Goal: Find specific page/section: Find specific page/section

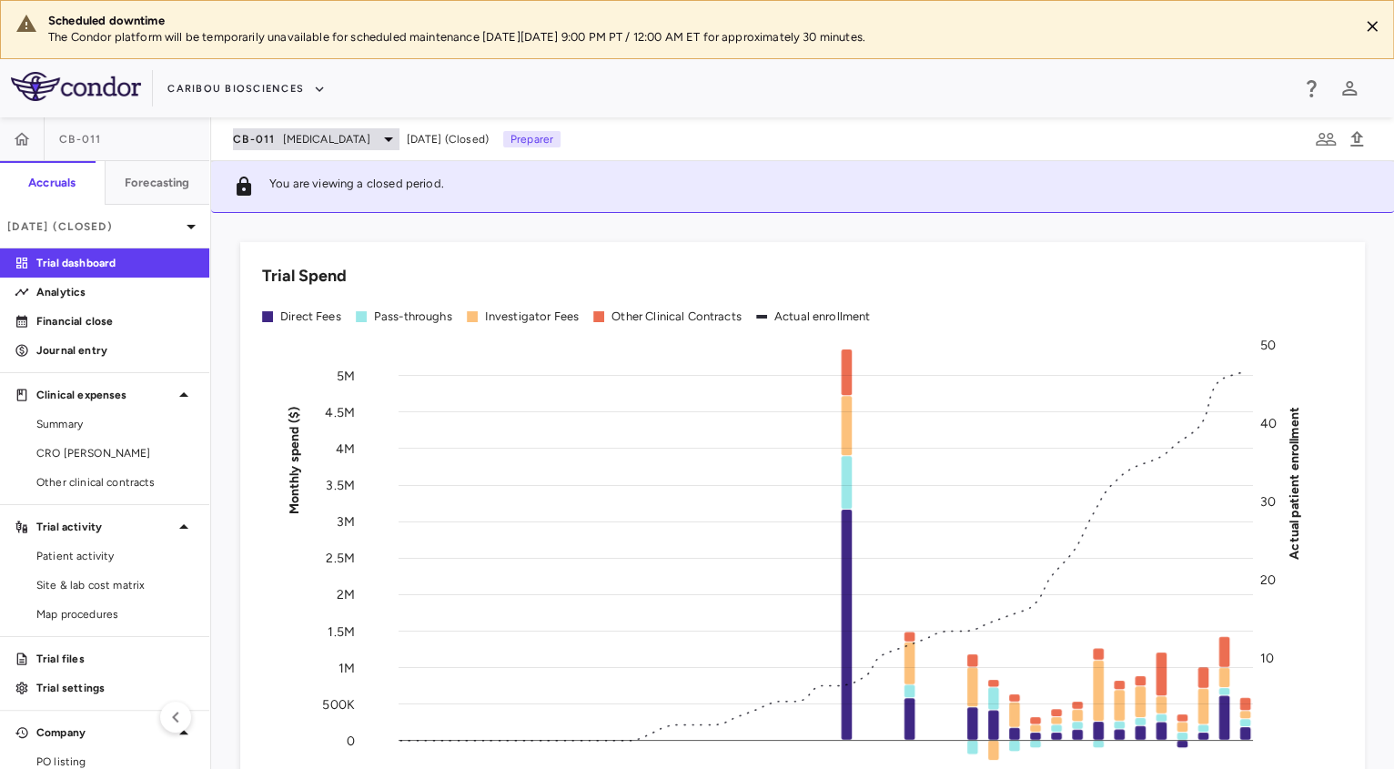
click at [288, 139] on span "[MEDICAL_DATA]" at bounding box center [326, 139] width 87 height 16
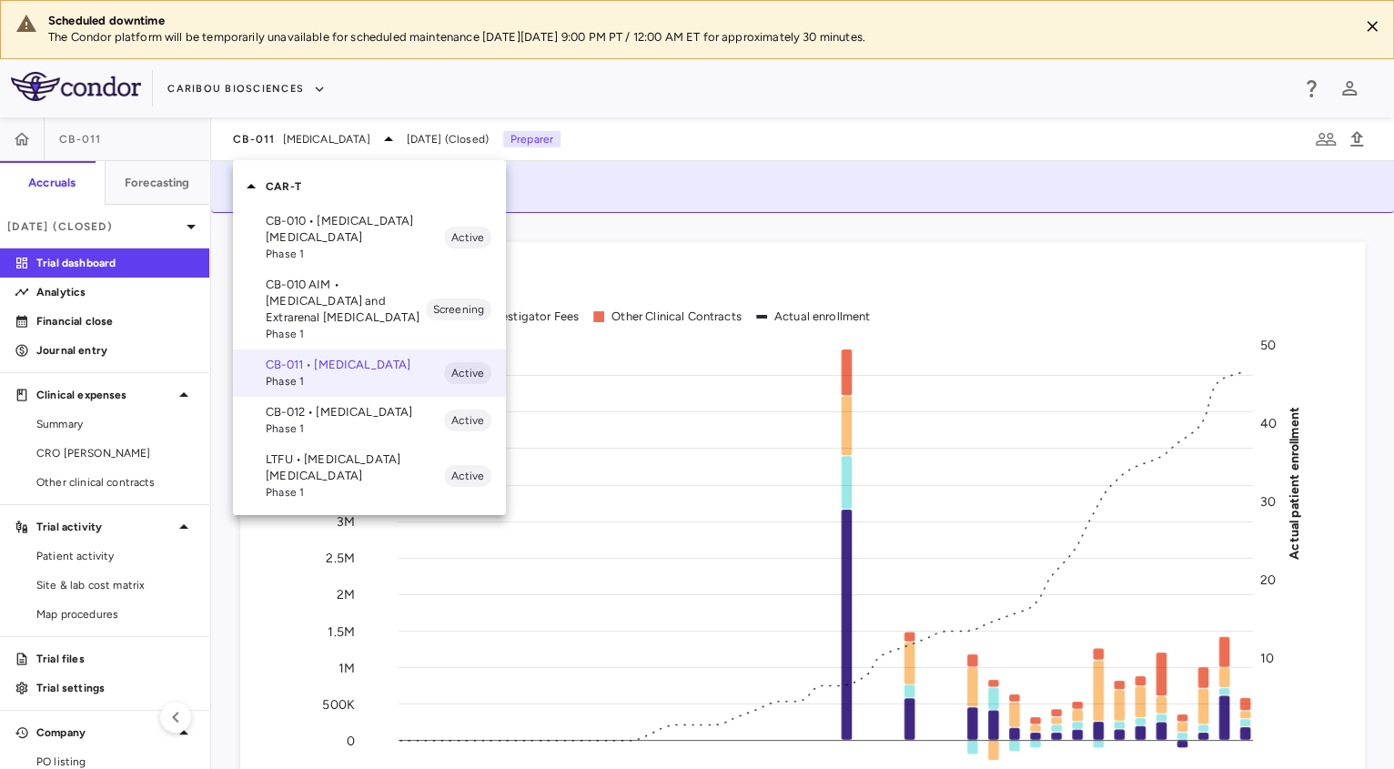
click at [378, 246] on span "Phase 1" at bounding box center [355, 254] width 178 height 16
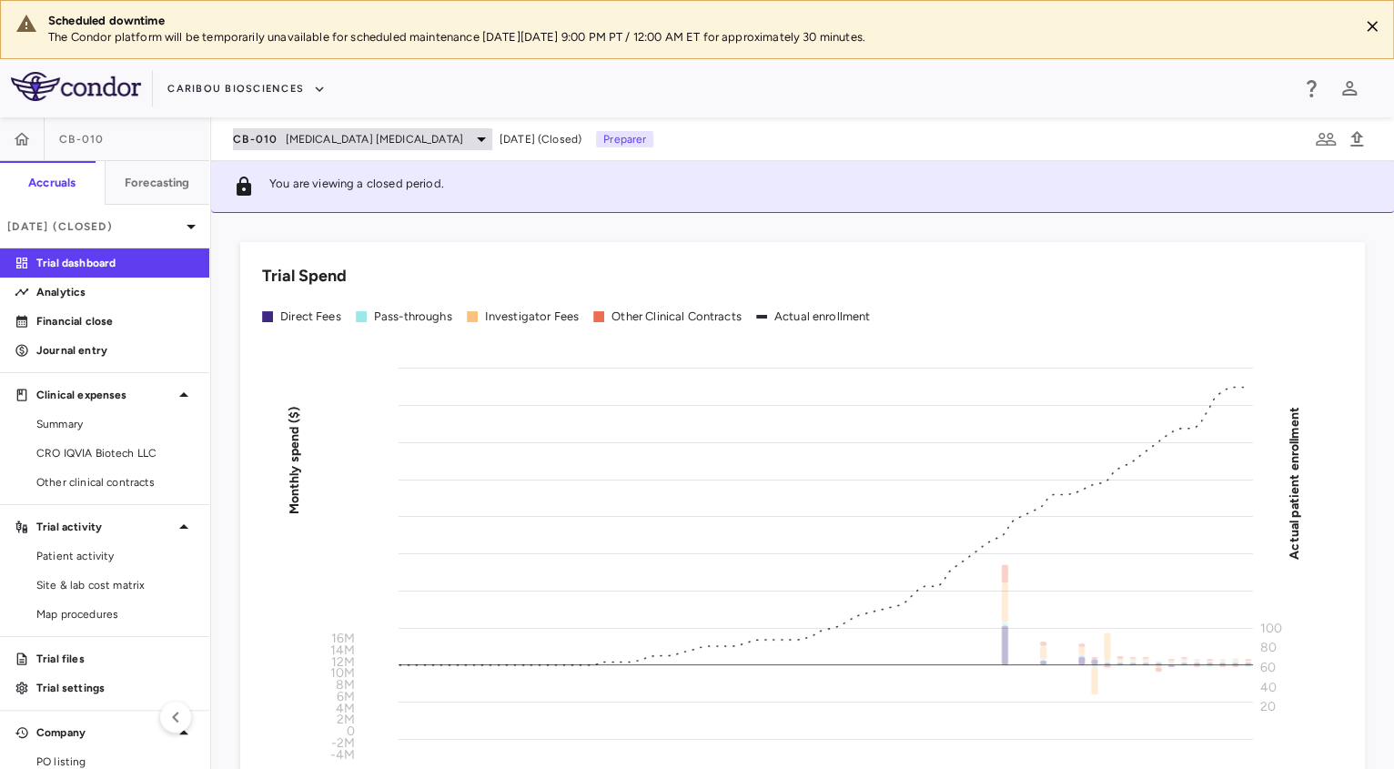
click at [294, 141] on span "B Cell Non-Hodgkin's Lymphoma" at bounding box center [374, 139] width 177 height 16
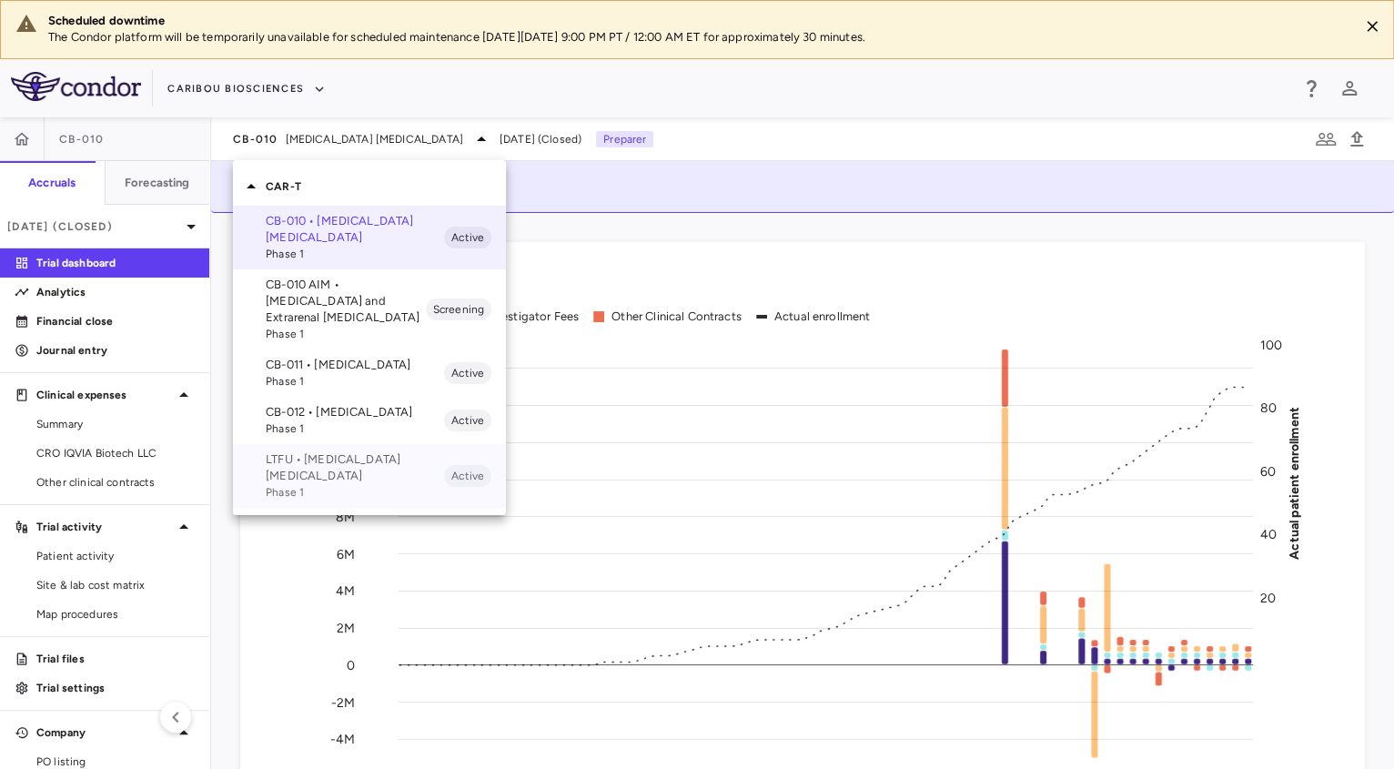
click at [396, 471] on p "LTFU • B Cell Non-Hodgkin's Lymphoma" at bounding box center [355, 467] width 178 height 33
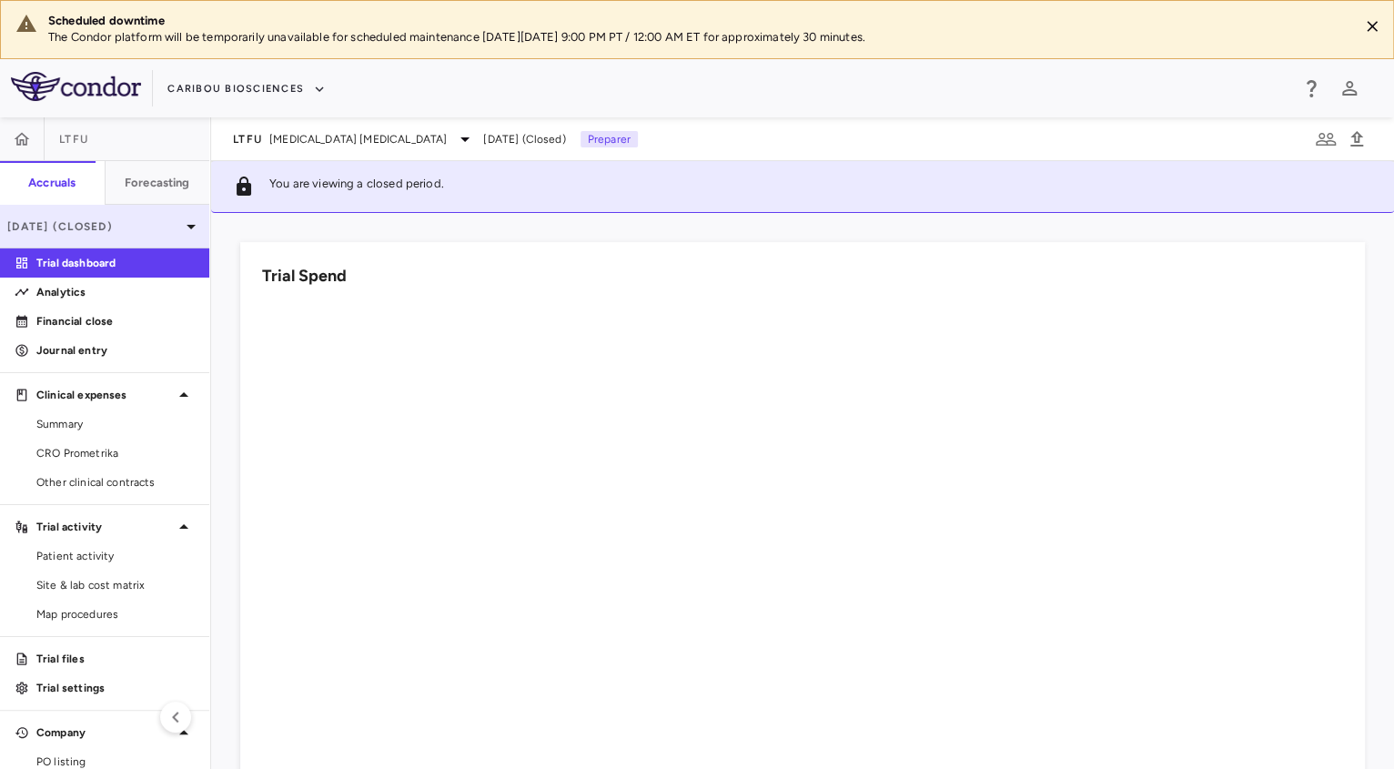
click at [153, 227] on p "Jul 2025 (Closed)" at bounding box center [93, 226] width 173 height 16
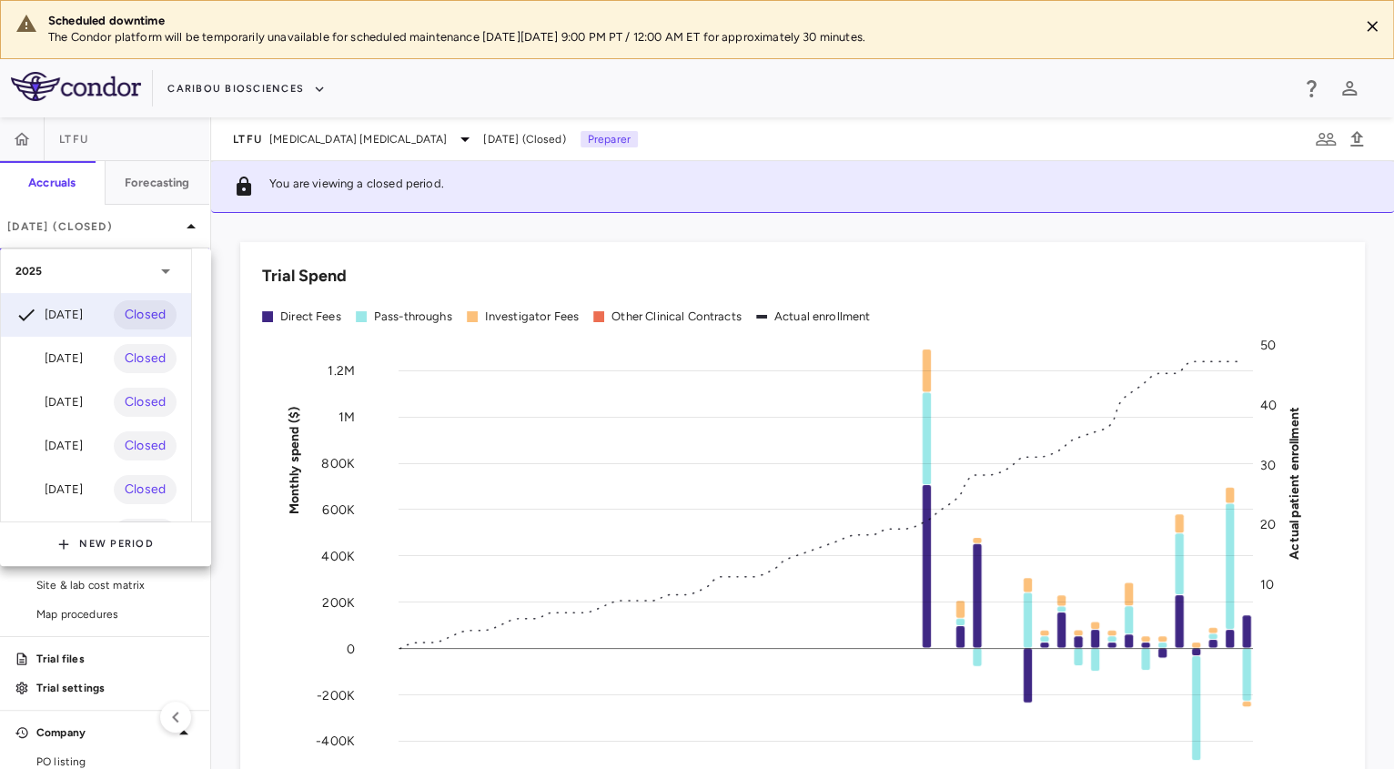
click at [314, 152] on div at bounding box center [697, 384] width 1394 height 769
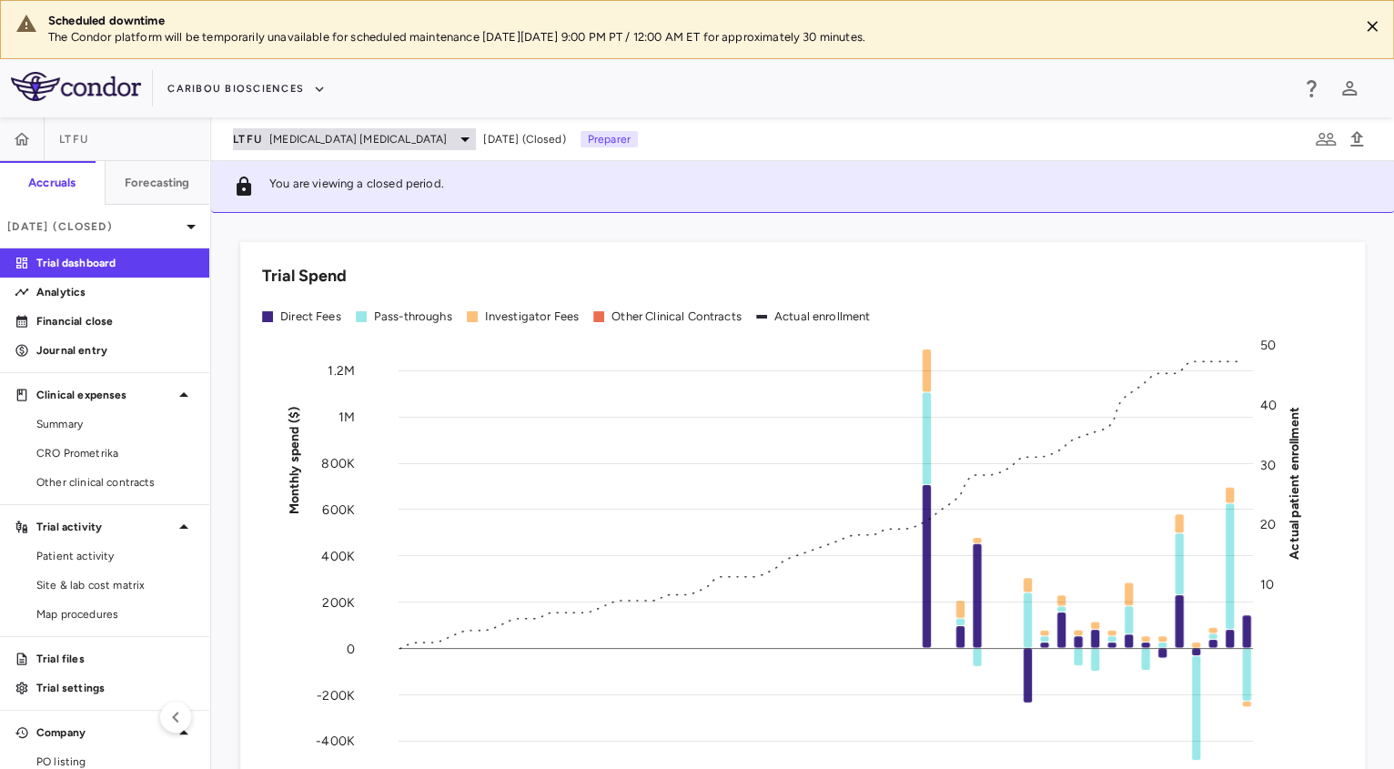
click at [358, 136] on span "B Cell Non-Hodgkin's Lymphoma" at bounding box center [357, 139] width 177 height 16
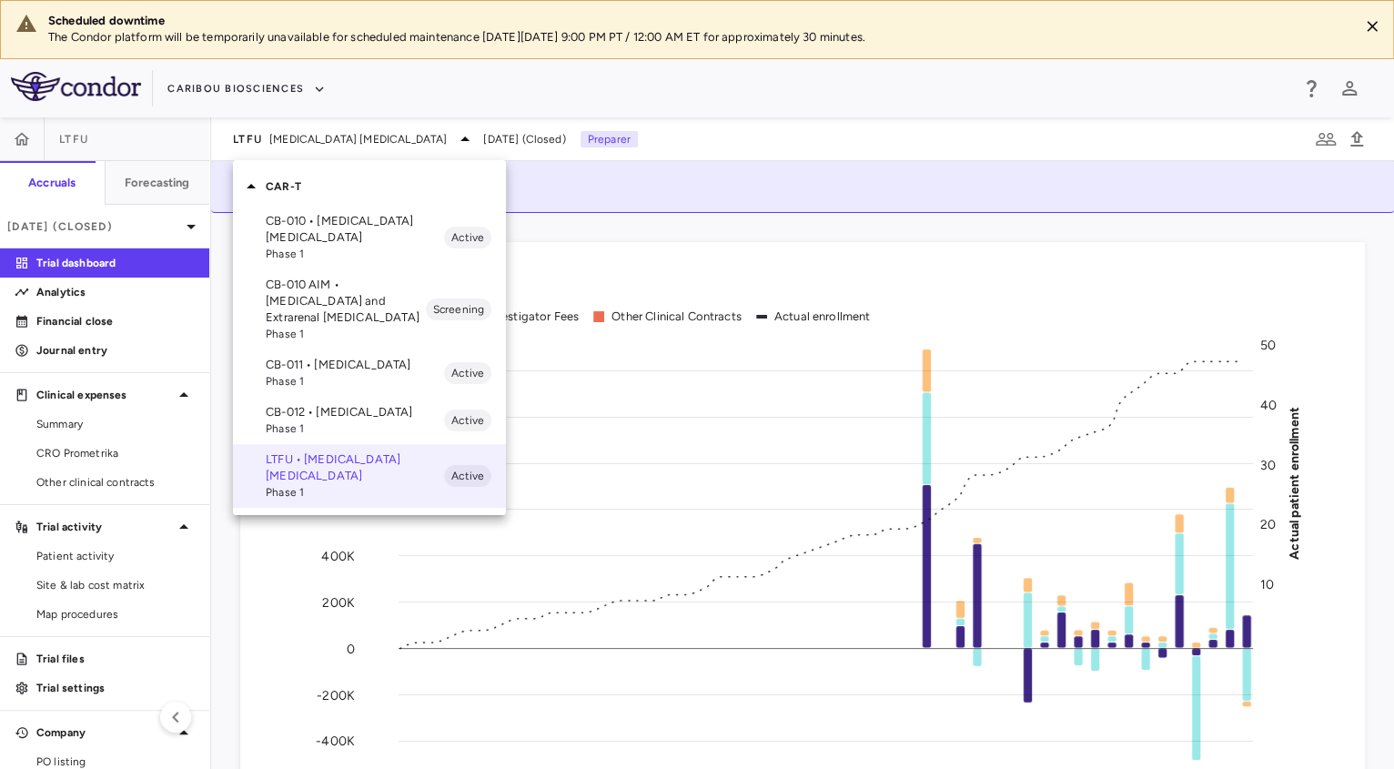
click at [333, 385] on span "Phase 1" at bounding box center [355, 381] width 178 height 16
